Goal: Check status: Check status

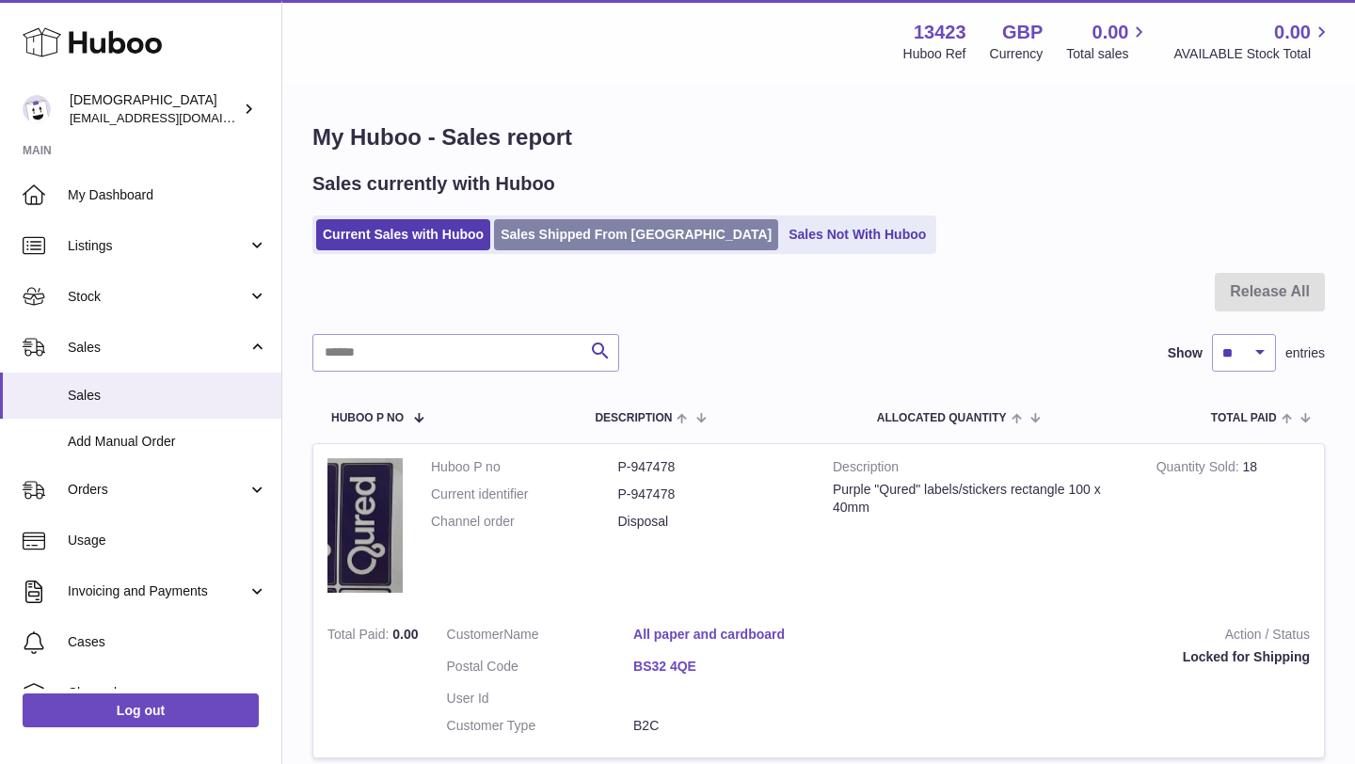
click at [576, 243] on link "Sales Shipped From [GEOGRAPHIC_DATA]" at bounding box center [636, 234] width 284 height 31
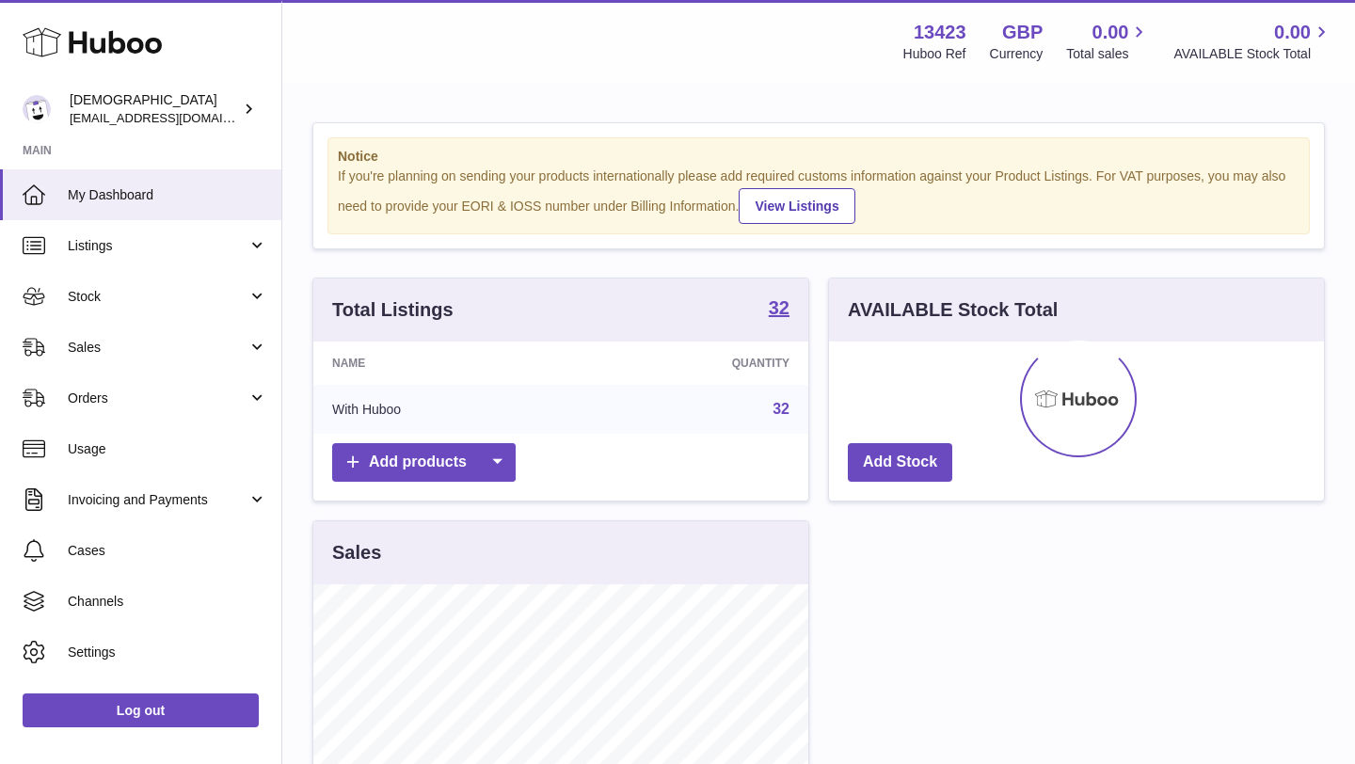
scroll to position [294, 495]
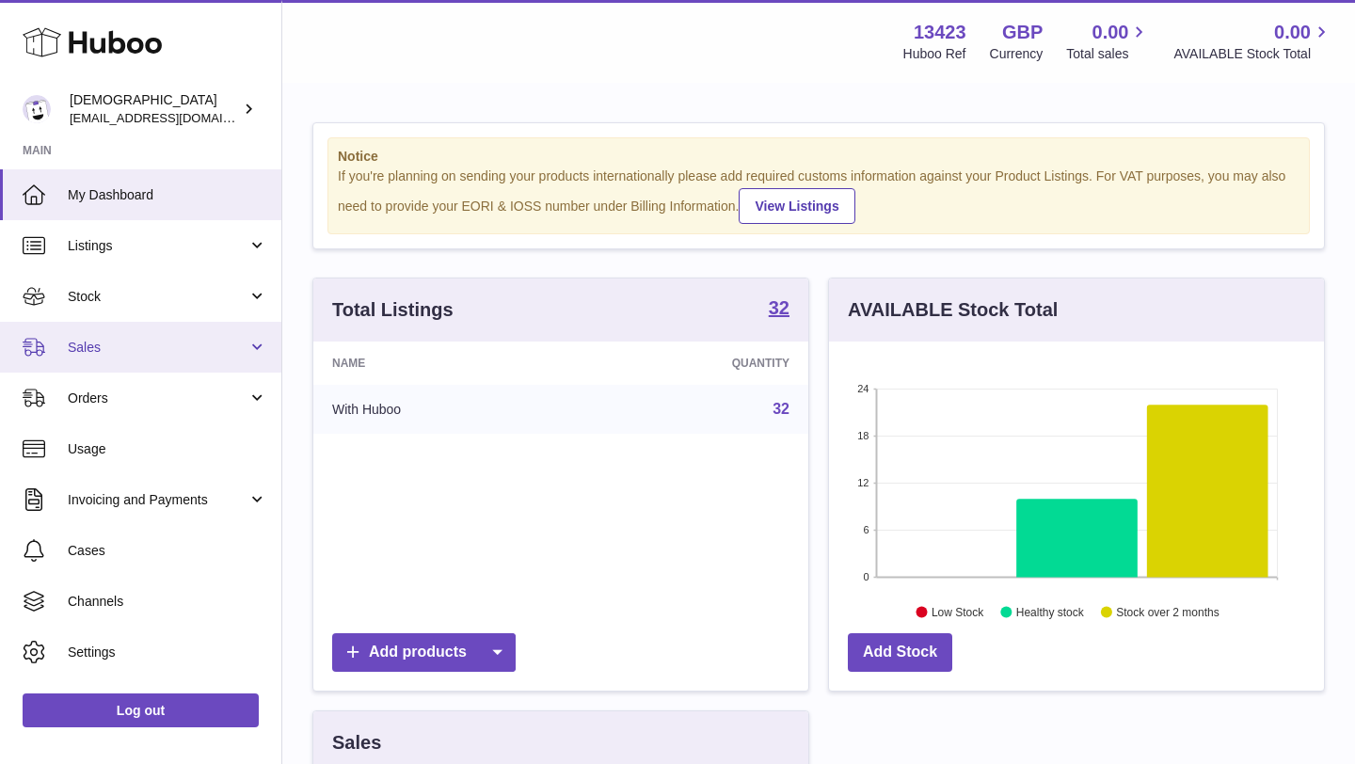
click at [175, 351] on span "Sales" at bounding box center [158, 348] width 180 height 18
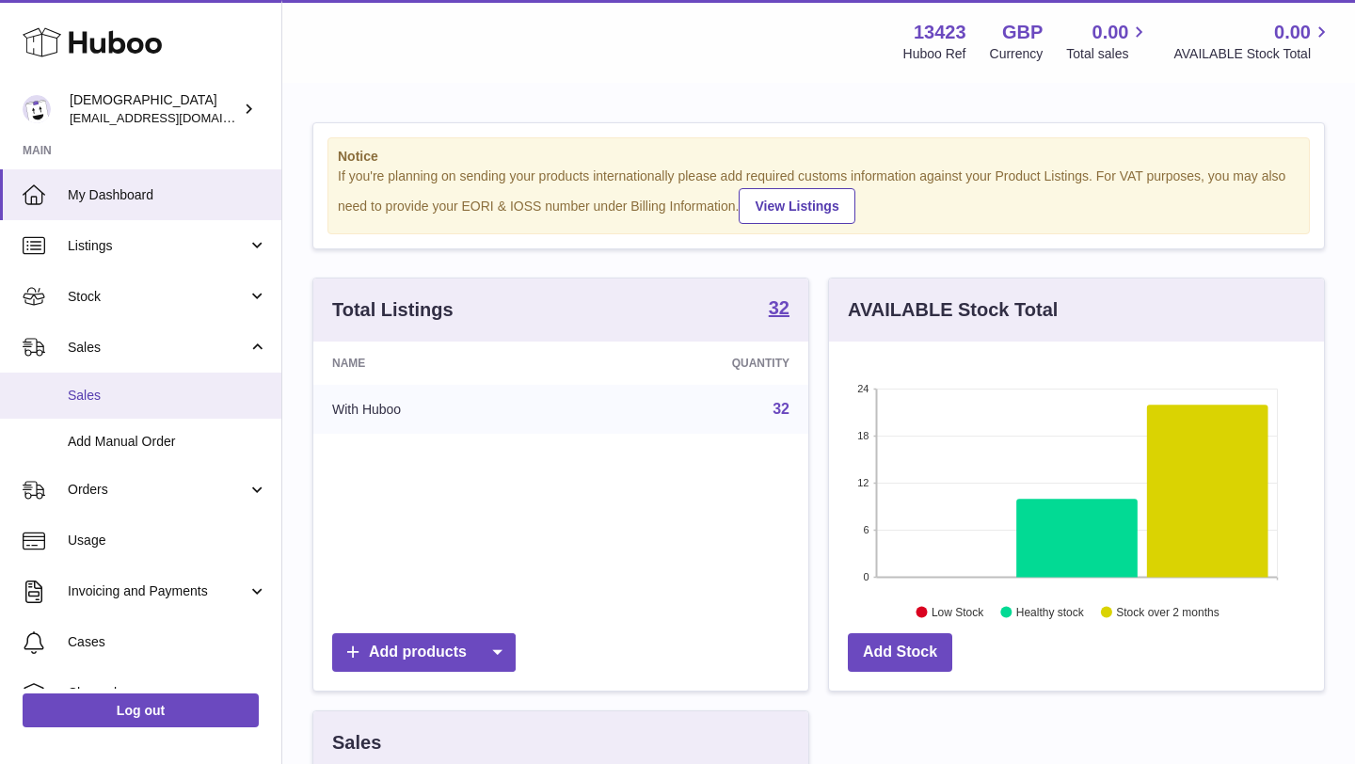
click at [168, 387] on span "Sales" at bounding box center [167, 396] width 199 height 18
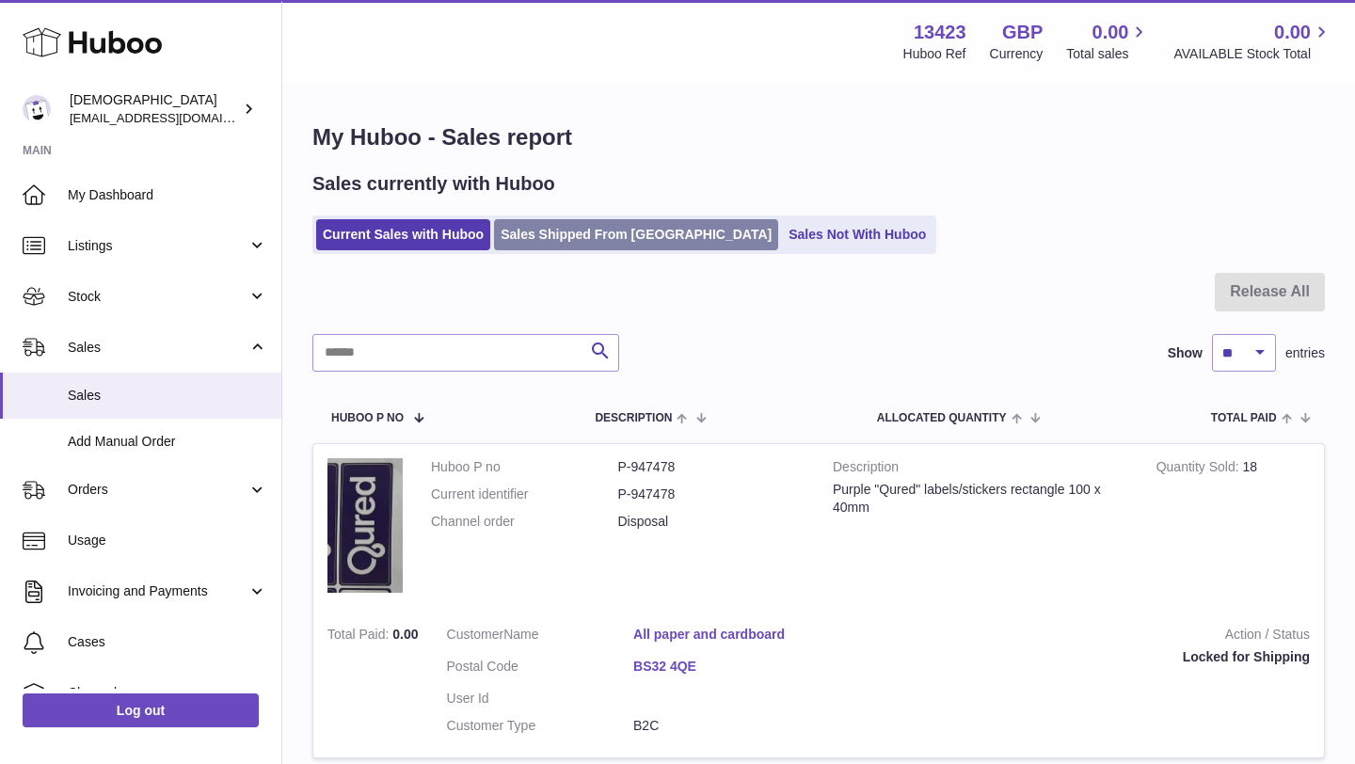
click at [527, 236] on link "Sales Shipped From [GEOGRAPHIC_DATA]" at bounding box center [636, 234] width 284 height 31
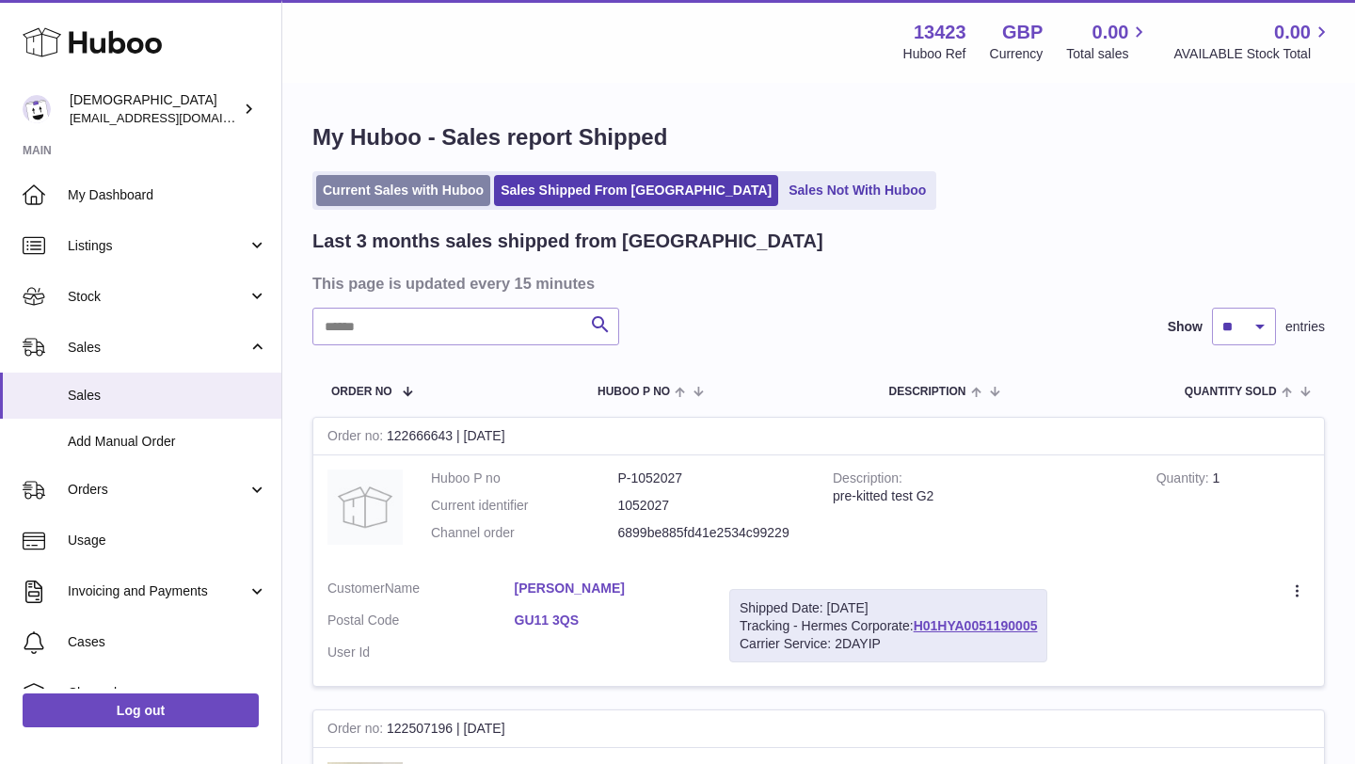
click at [420, 189] on link "Current Sales with Huboo" at bounding box center [403, 190] width 174 height 31
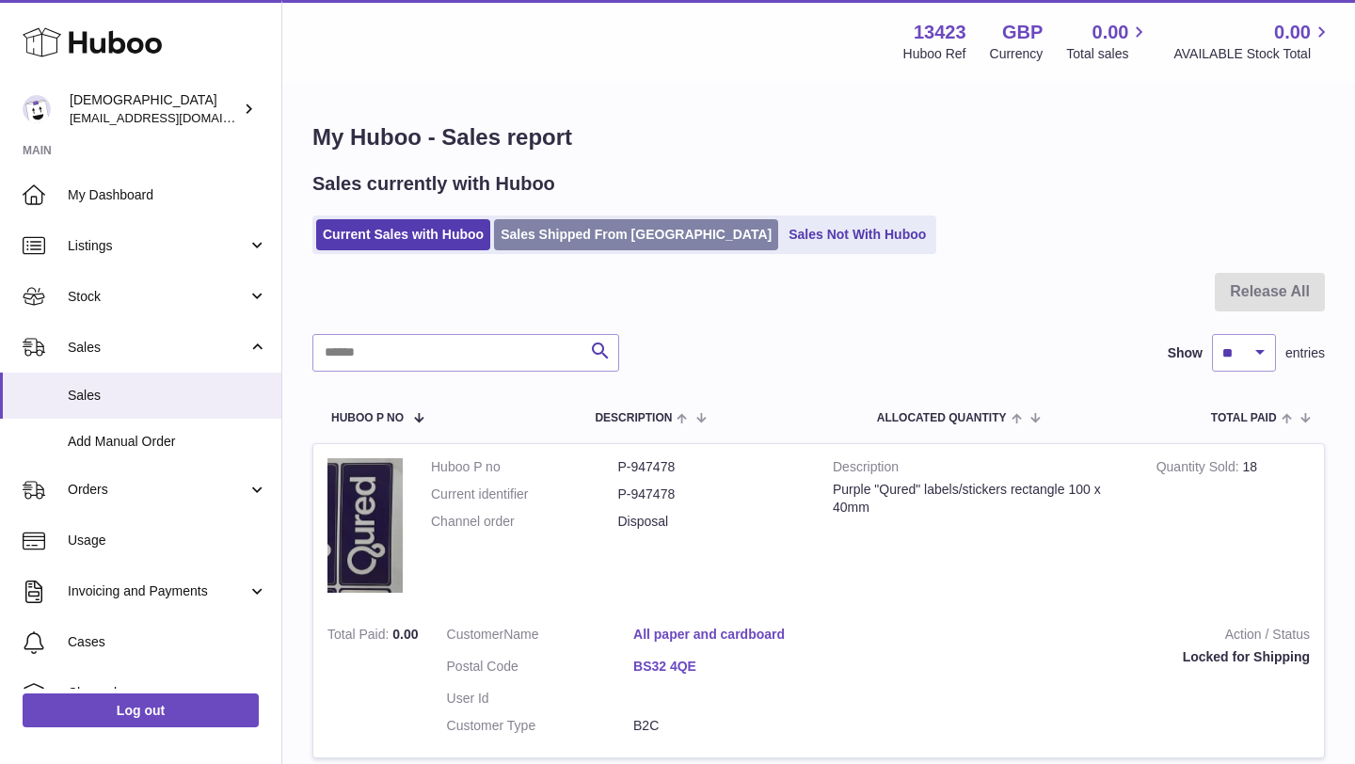
click at [556, 241] on link "Sales Shipped From [GEOGRAPHIC_DATA]" at bounding box center [636, 234] width 284 height 31
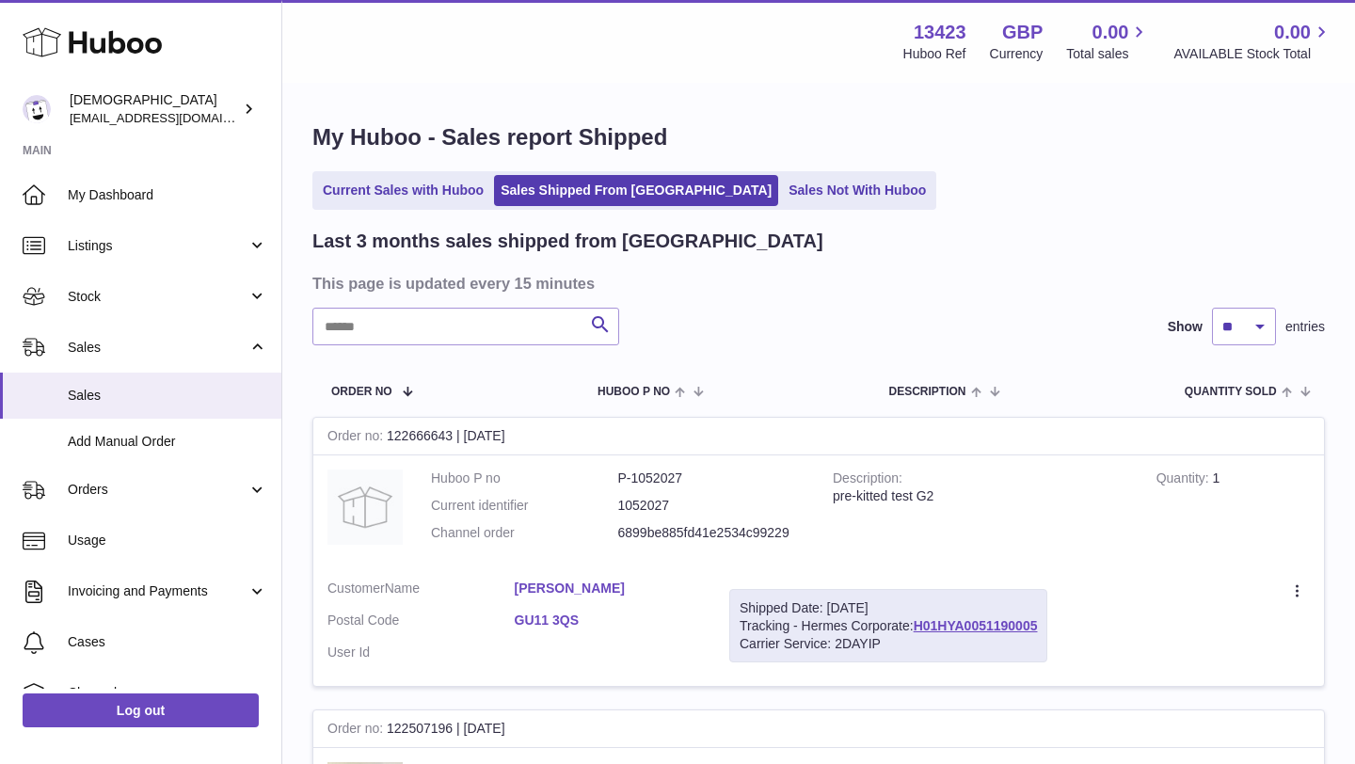
click at [418, 206] on ul "Current Sales with Huboo Sales Shipped From [GEOGRAPHIC_DATA] Sales Not With Hu…" at bounding box center [624, 190] width 624 height 39
click at [417, 199] on link "Current Sales with Huboo" at bounding box center [403, 190] width 174 height 31
